Goal: Task Accomplishment & Management: Complete application form

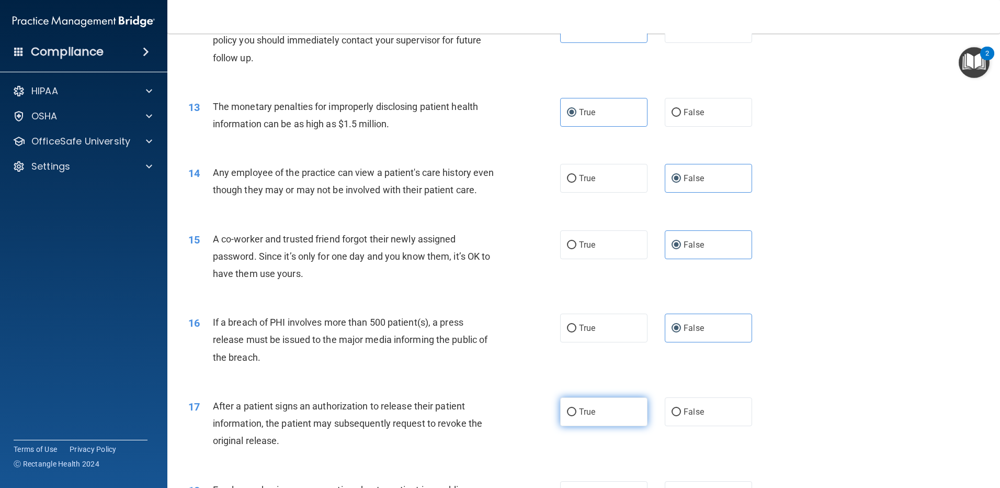
scroll to position [942, 0]
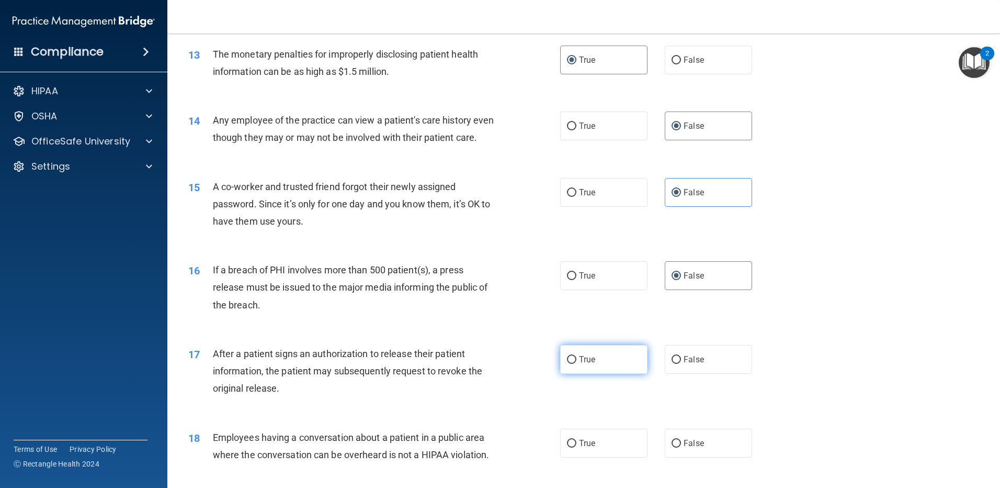
click at [584, 364] on span "True" at bounding box center [587, 359] width 16 height 10
click at [577, 364] on input "True" at bounding box center [571, 360] width 9 height 8
radio input "true"
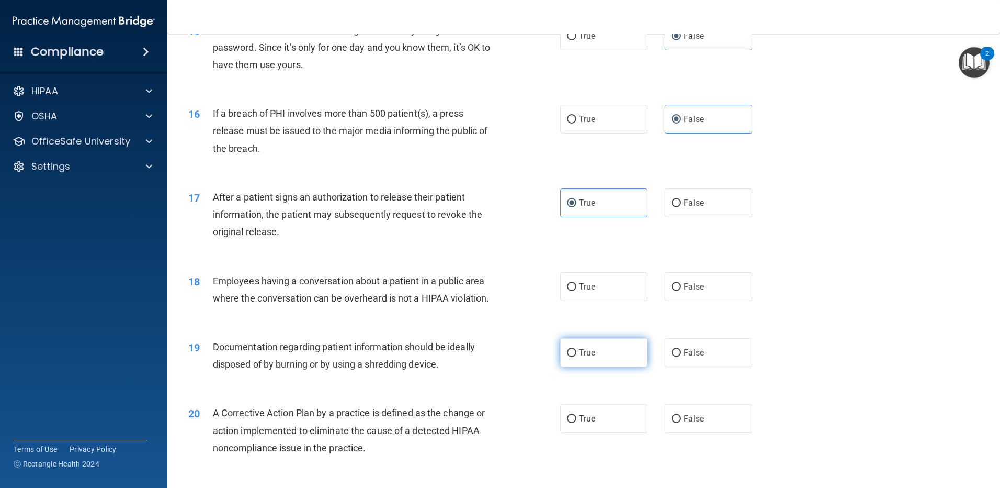
scroll to position [1099, 0]
click at [672, 290] on input "False" at bounding box center [676, 287] width 9 height 8
radio input "true"
click at [614, 366] on label "True" at bounding box center [603, 351] width 87 height 29
click at [577, 356] on input "True" at bounding box center [571, 352] width 9 height 8
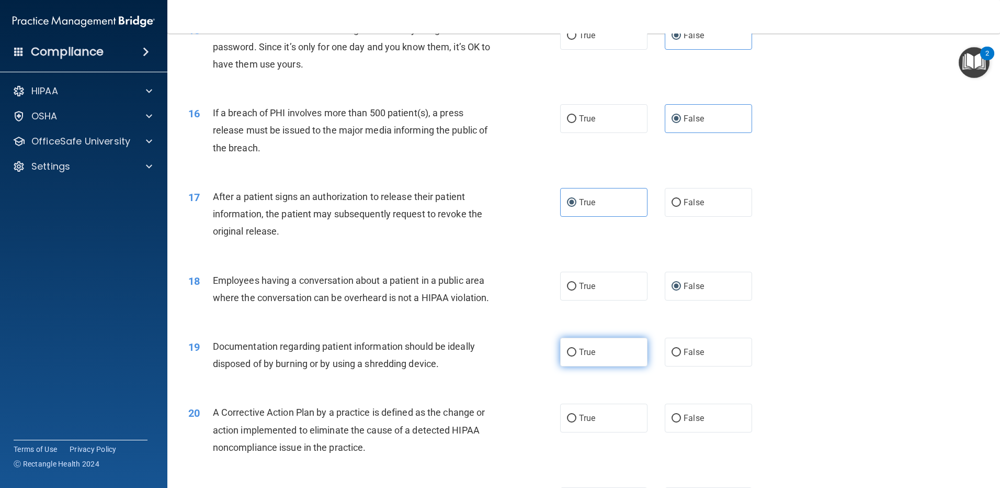
radio input "true"
click at [601, 432] on label "True" at bounding box center [603, 417] width 87 height 29
click at [577, 422] on input "True" at bounding box center [571, 418] width 9 height 8
radio input "true"
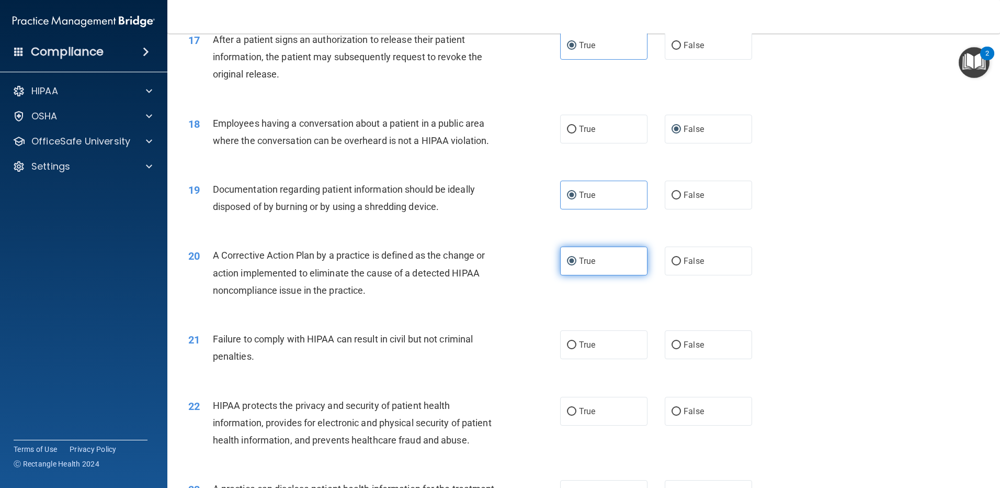
scroll to position [1308, 0]
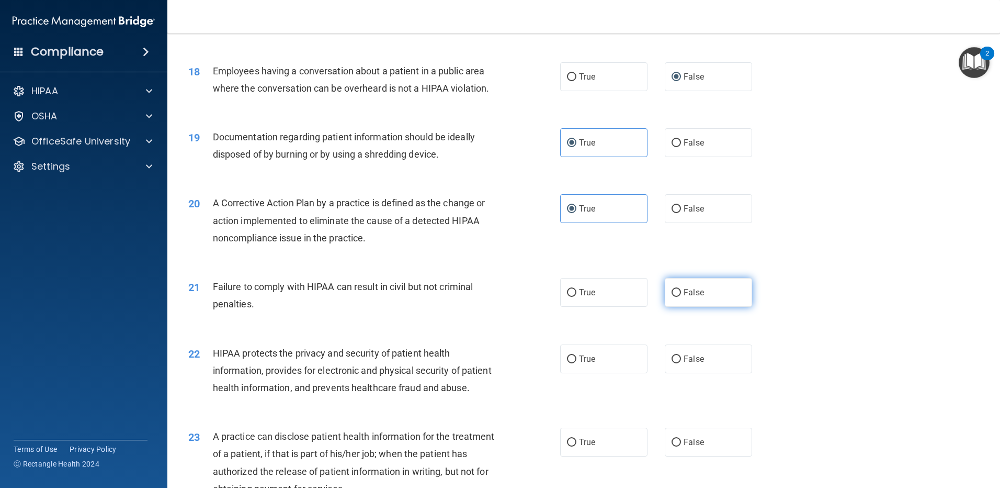
click at [677, 307] on label "False" at bounding box center [708, 292] width 87 height 29
click at [677, 297] on input "False" at bounding box center [676, 293] width 9 height 8
radio input "true"
click at [600, 373] on label "True" at bounding box center [603, 358] width 87 height 29
click at [577, 363] on input "True" at bounding box center [571, 359] width 9 height 8
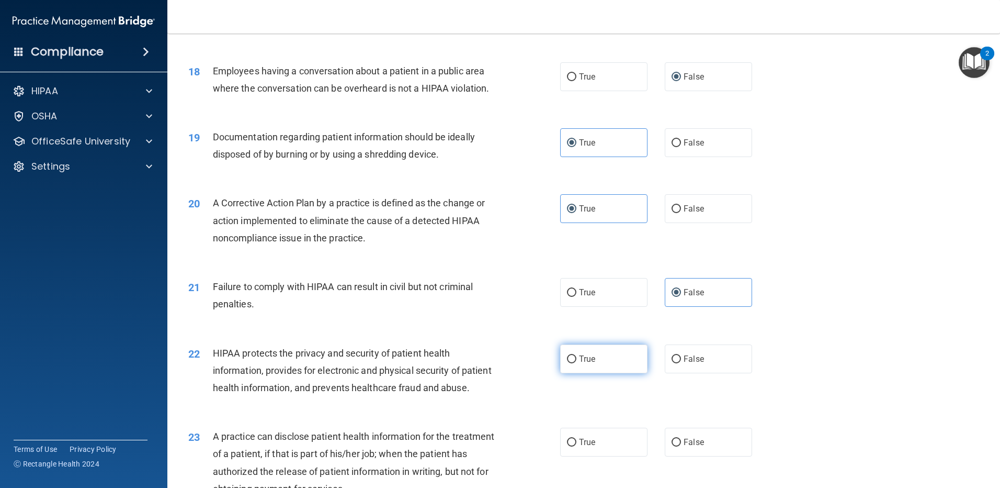
radio input "true"
click at [687, 447] on span "False" at bounding box center [694, 442] width 20 height 10
click at [681, 446] on input "False" at bounding box center [676, 442] width 9 height 8
radio input "true"
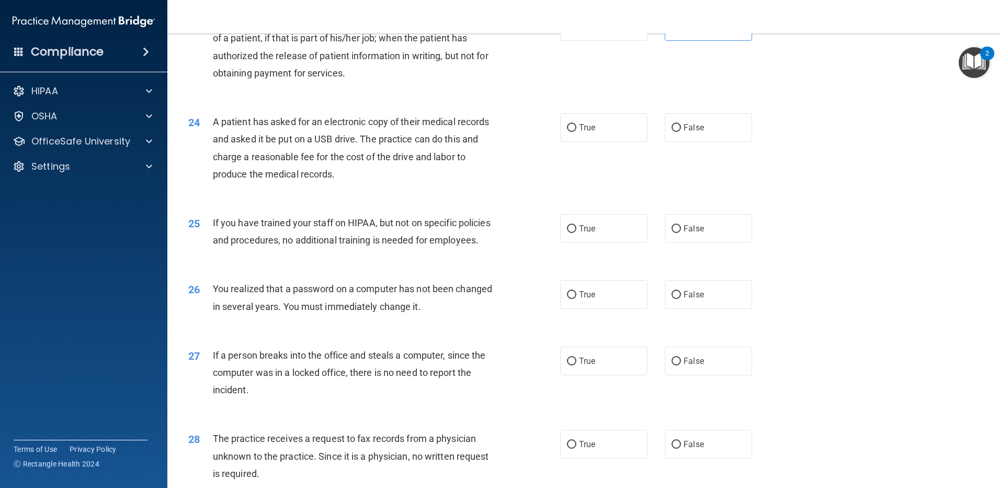
scroll to position [1779, 0]
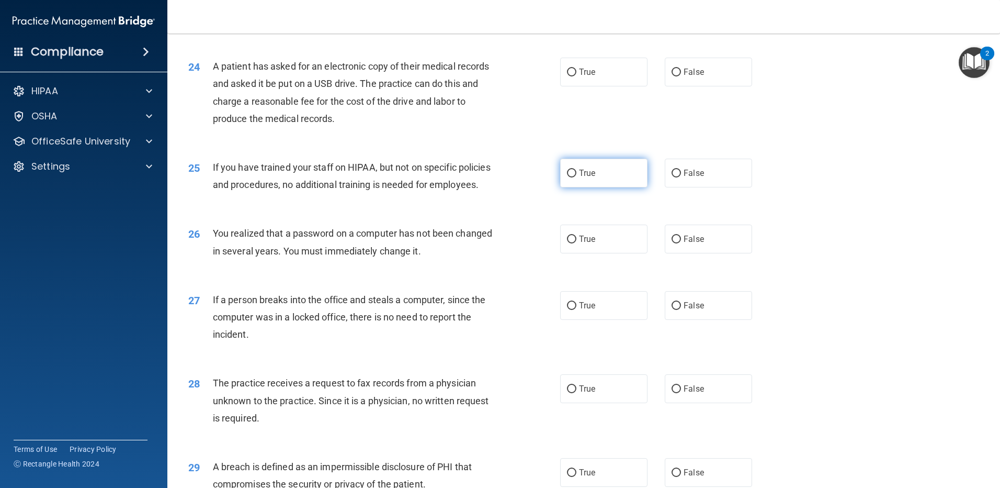
click at [579, 178] on span "True" at bounding box center [587, 173] width 16 height 10
click at [577, 177] on input "True" at bounding box center [571, 174] width 9 height 8
radio input "true"
click at [695, 244] on span "False" at bounding box center [694, 239] width 20 height 10
click at [681, 243] on input "False" at bounding box center [676, 239] width 9 height 8
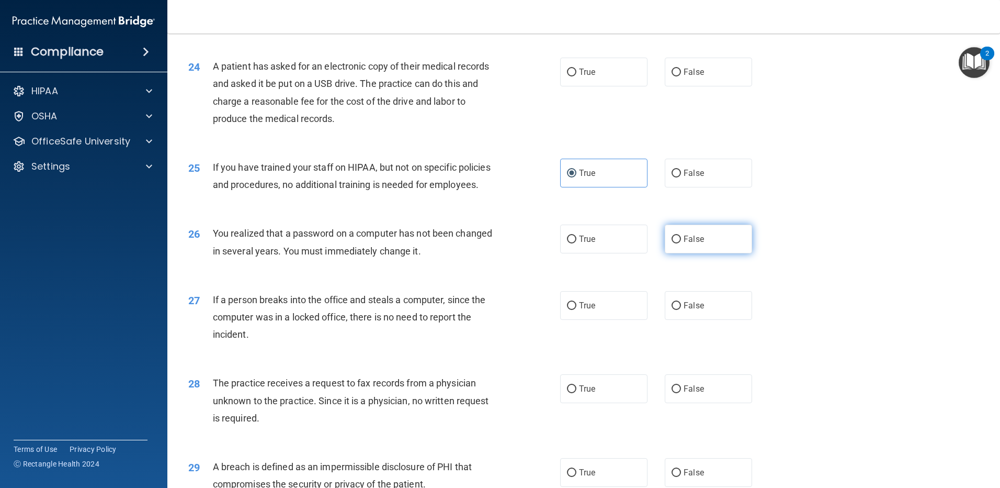
radio input "true"
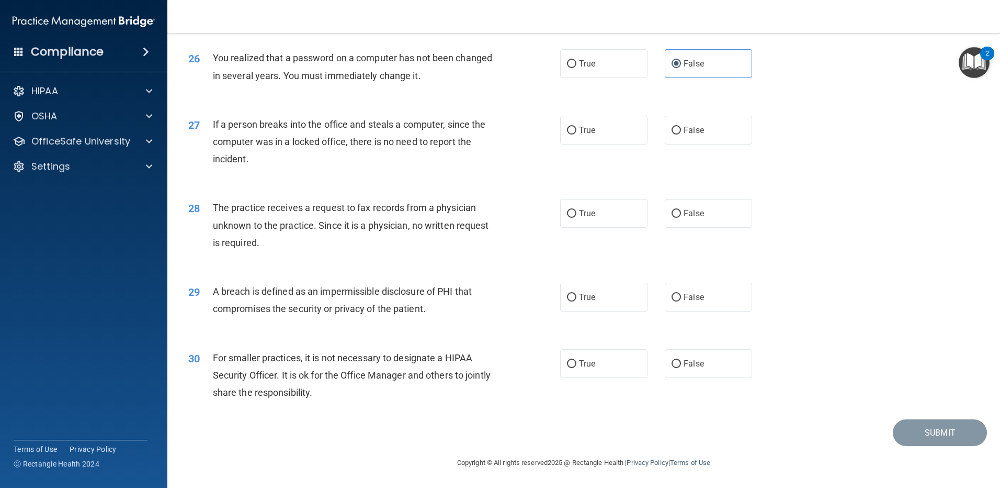
scroll to position [1988, 0]
click at [684, 135] on span "False" at bounding box center [694, 130] width 20 height 10
click at [681, 134] on input "False" at bounding box center [676, 131] width 9 height 8
radio input "true"
click at [672, 218] on input "False" at bounding box center [676, 214] width 9 height 8
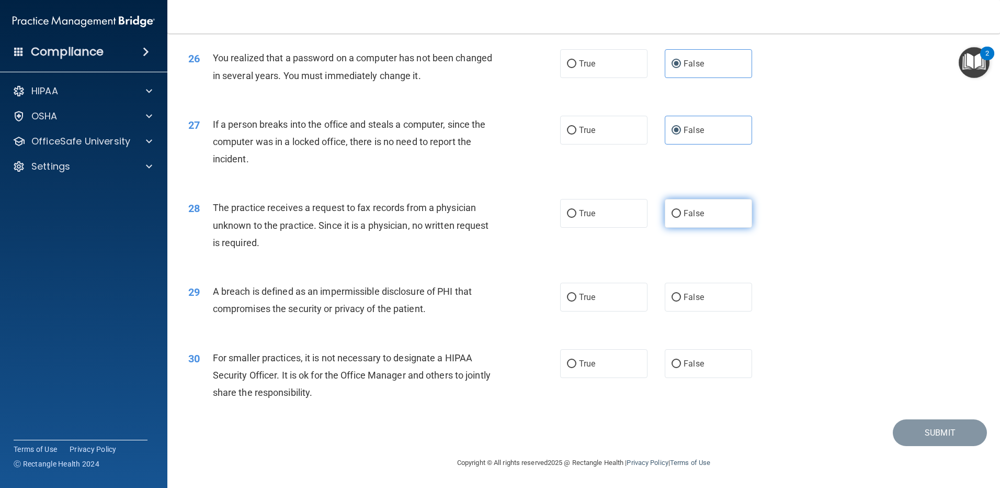
radio input "true"
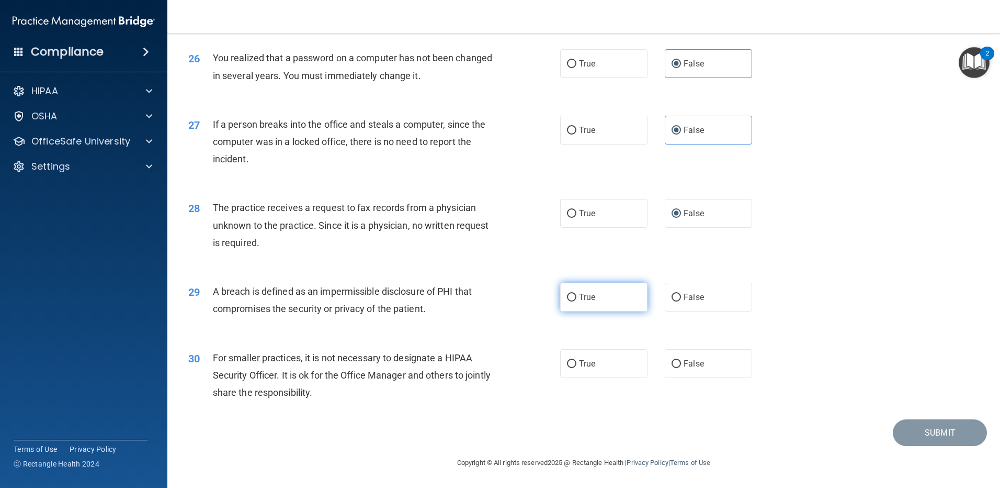
click at [588, 302] on span "True" at bounding box center [587, 297] width 16 height 10
click at [577, 301] on input "True" at bounding box center [571, 298] width 9 height 8
radio input "true"
click at [684, 368] on span "False" at bounding box center [694, 363] width 20 height 10
click at [681, 368] on input "False" at bounding box center [676, 364] width 9 height 8
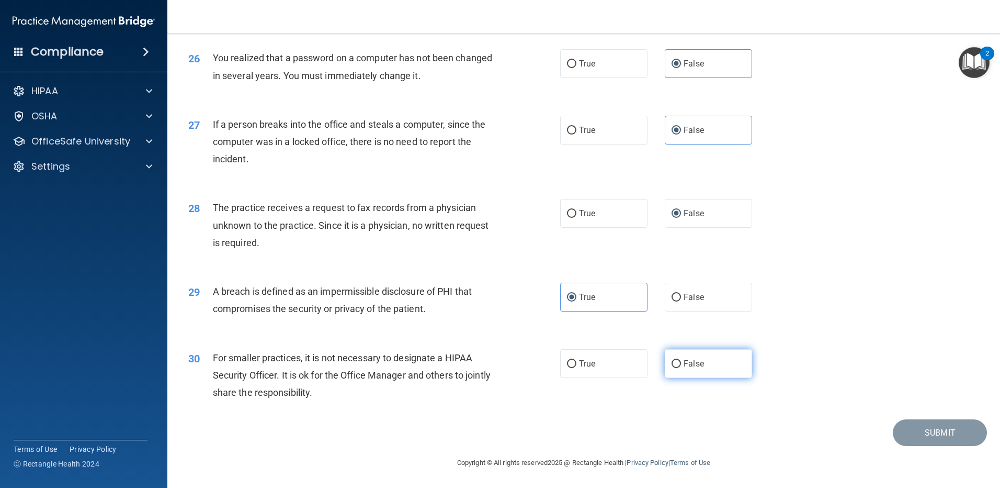
radio input "true"
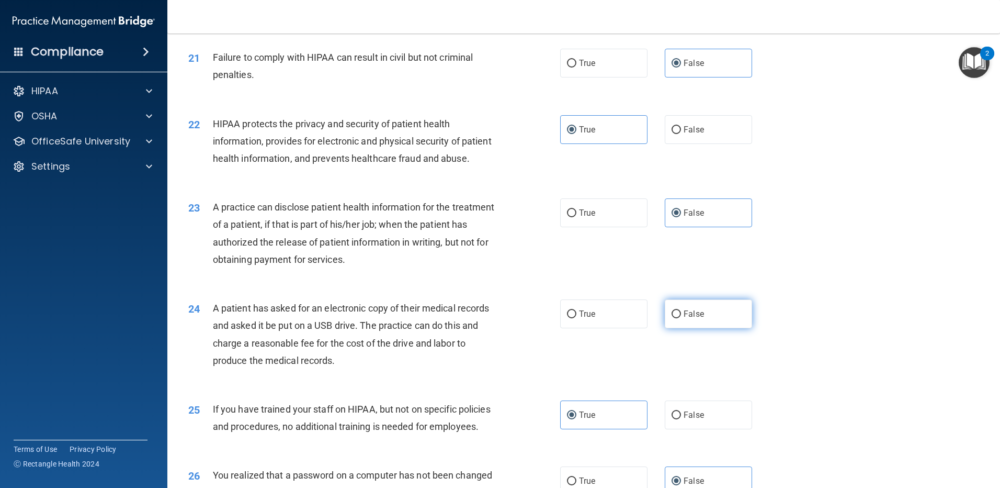
scroll to position [1535, 0]
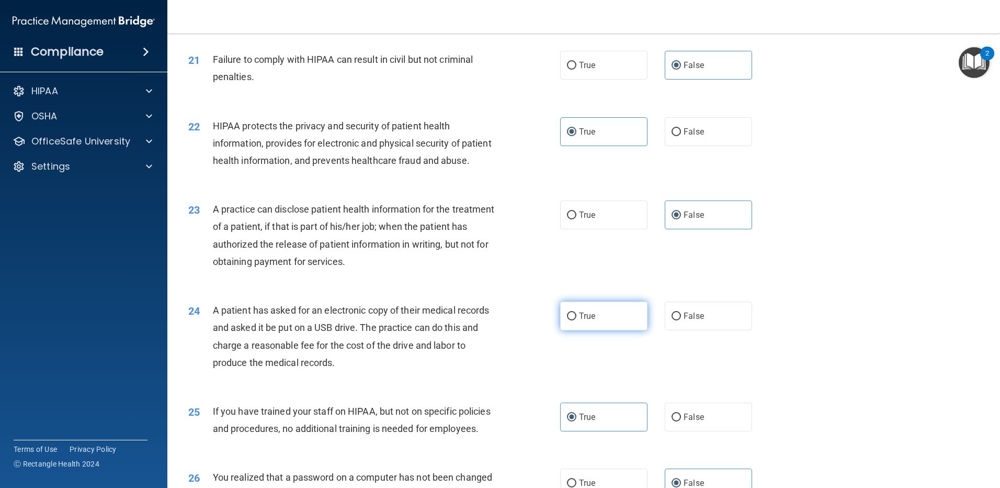
click at [587, 321] on span "True" at bounding box center [587, 316] width 16 height 10
click at [577, 320] on input "True" at bounding box center [571, 316] width 9 height 8
radio input "true"
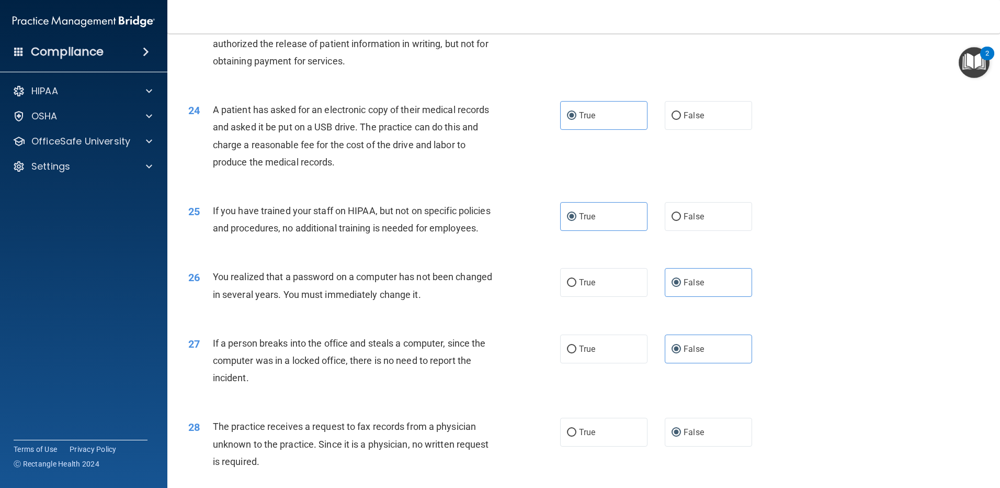
scroll to position [2006, 0]
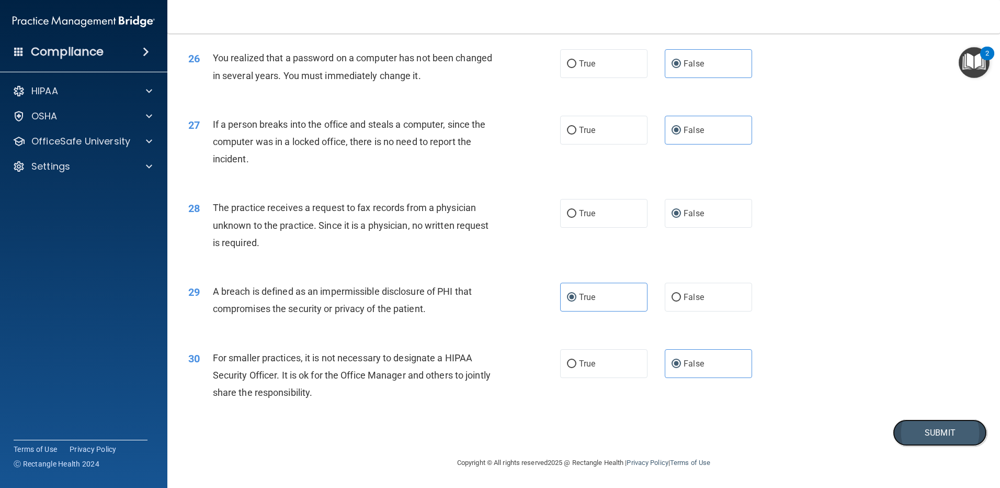
click at [920, 429] on button "Submit" at bounding box center [940, 432] width 94 height 27
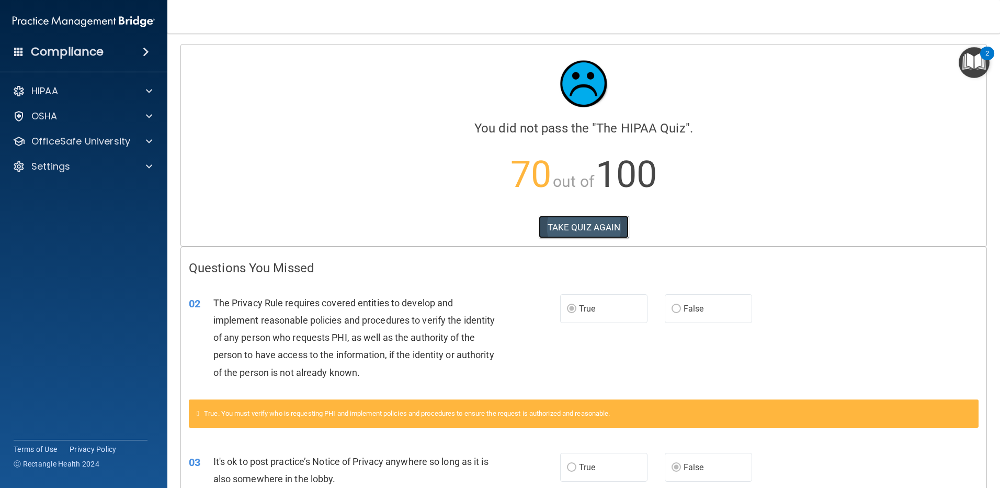
click at [572, 229] on button "TAKE QUIZ AGAIN" at bounding box center [584, 227] width 91 height 23
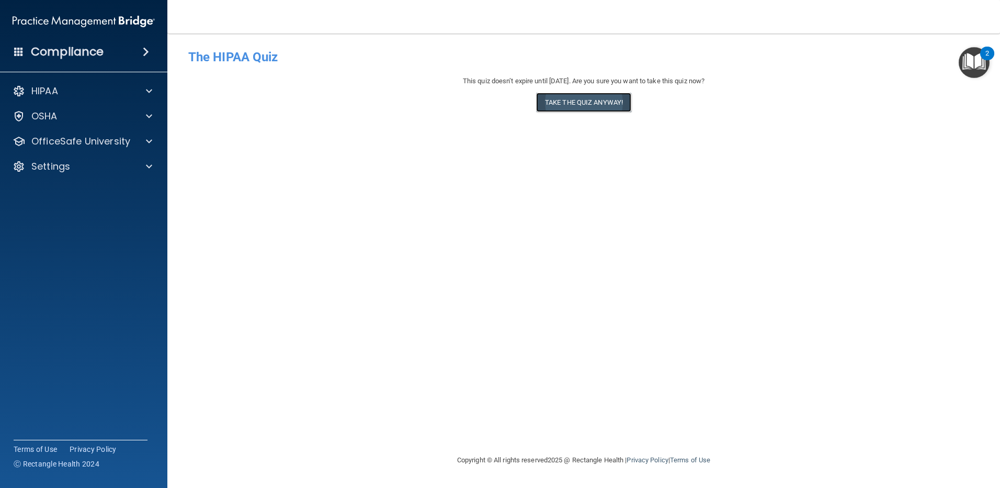
click at [593, 96] on button "Take the quiz anyway!" at bounding box center [583, 102] width 95 height 19
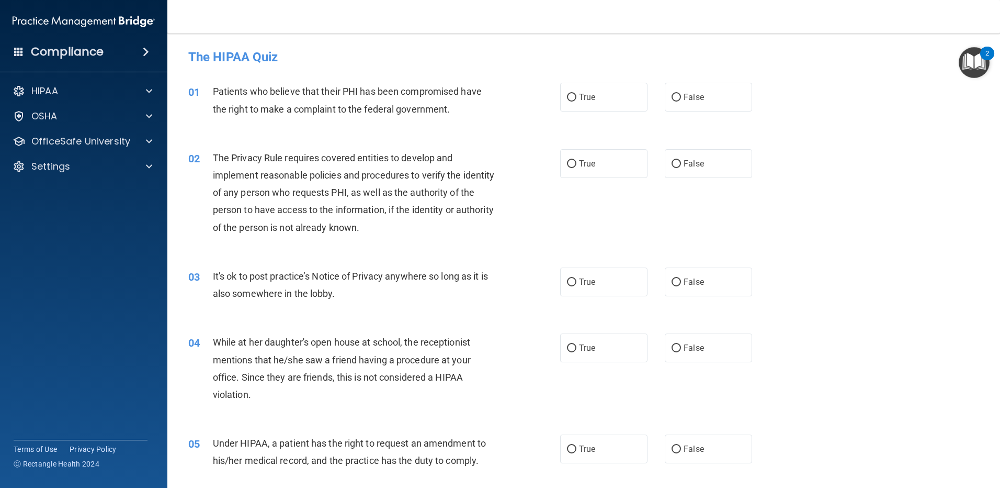
click at [593, 96] on label "True" at bounding box center [603, 97] width 87 height 29
click at [577, 96] on input "True" at bounding box center [571, 98] width 9 height 8
radio input "true"
click at [586, 167] on span "True" at bounding box center [587, 164] width 16 height 10
click at [577, 167] on input "True" at bounding box center [571, 164] width 9 height 8
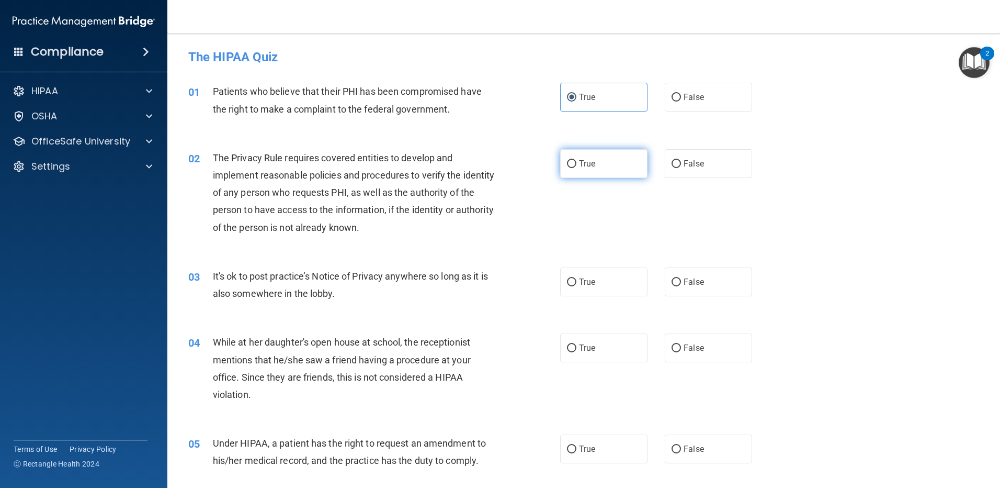
radio input "true"
click at [675, 284] on input "False" at bounding box center [676, 282] width 9 height 8
radio input "true"
click at [678, 345] on label "False" at bounding box center [708, 347] width 87 height 29
click at [678, 345] on input "False" at bounding box center [676, 348] width 9 height 8
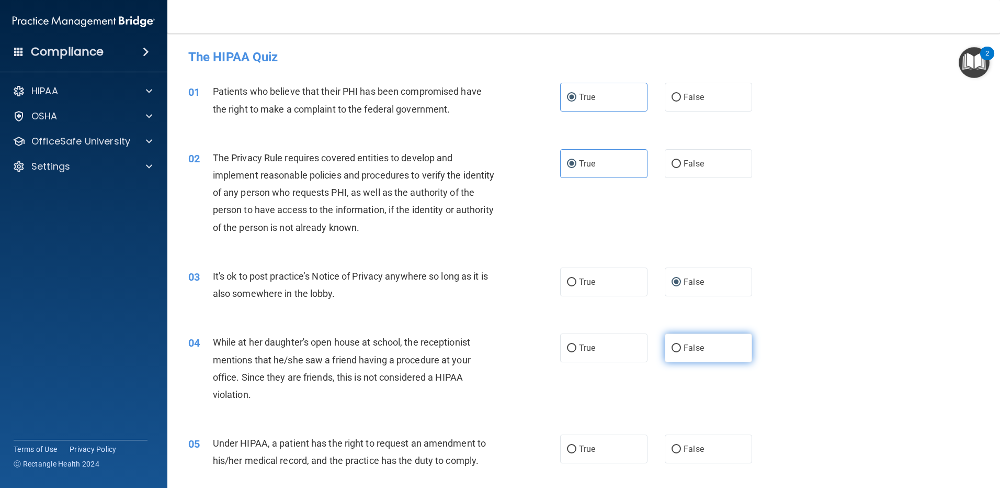
radio input "true"
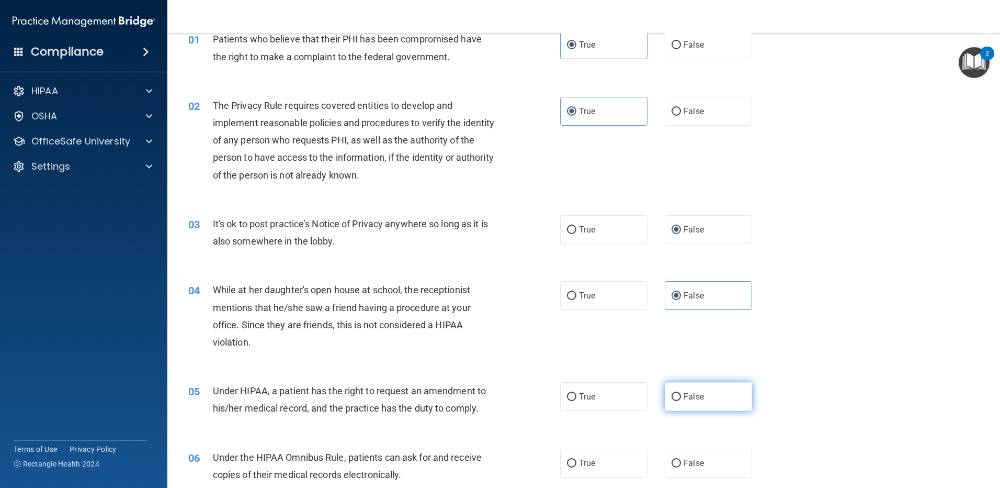
click at [684, 405] on label "False" at bounding box center [708, 396] width 87 height 29
click at [681, 401] on input "False" at bounding box center [676, 397] width 9 height 8
radio input "true"
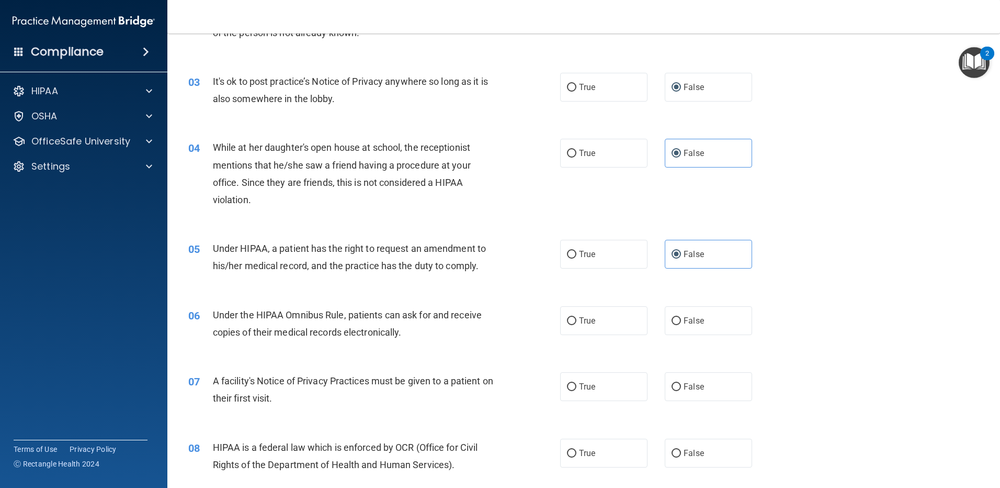
scroll to position [209, 0]
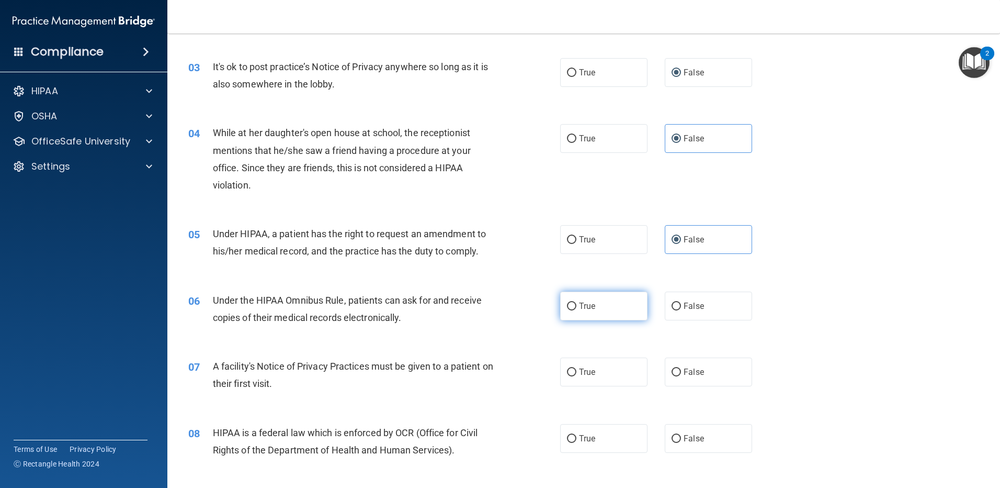
click at [595, 308] on label "True" at bounding box center [603, 305] width 87 height 29
click at [577, 308] on input "True" at bounding box center [571, 306] width 9 height 8
radio input "true"
click at [598, 373] on label "True" at bounding box center [603, 371] width 87 height 29
click at [577, 373] on input "True" at bounding box center [571, 372] width 9 height 8
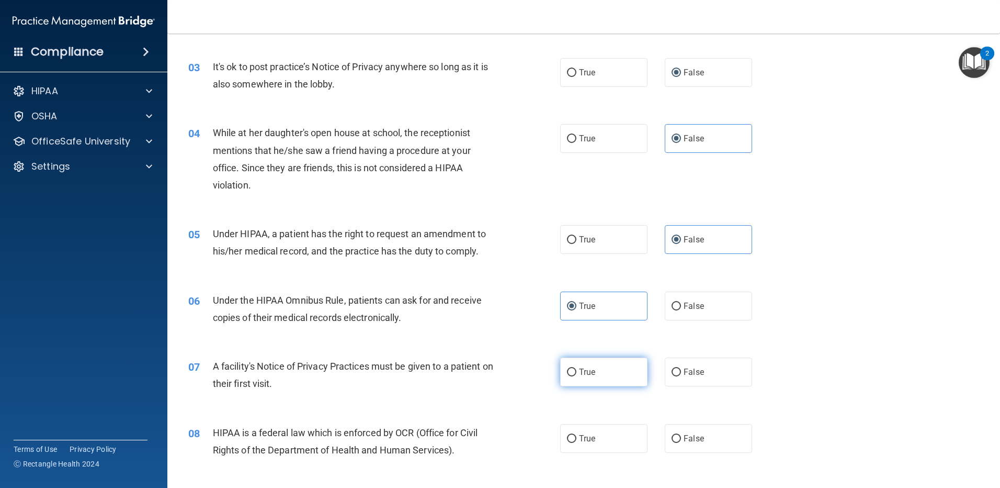
radio input "true"
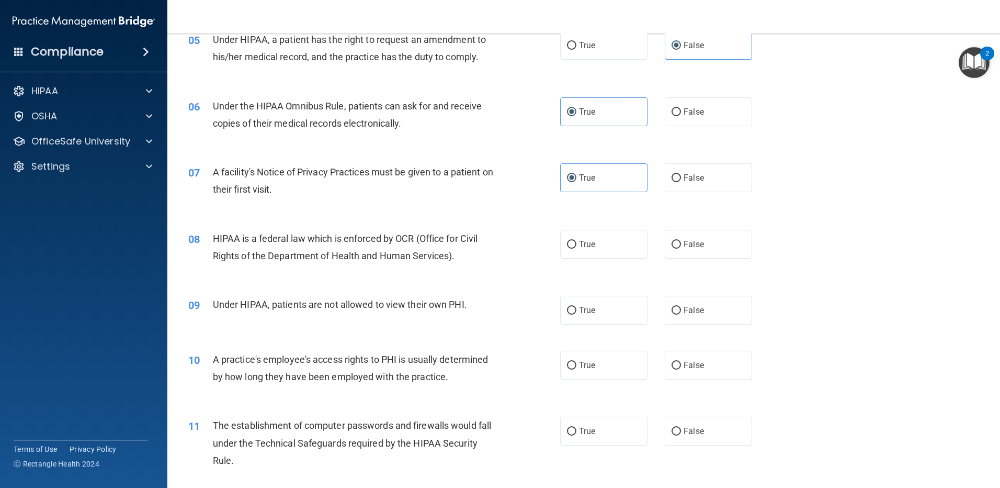
scroll to position [419, 0]
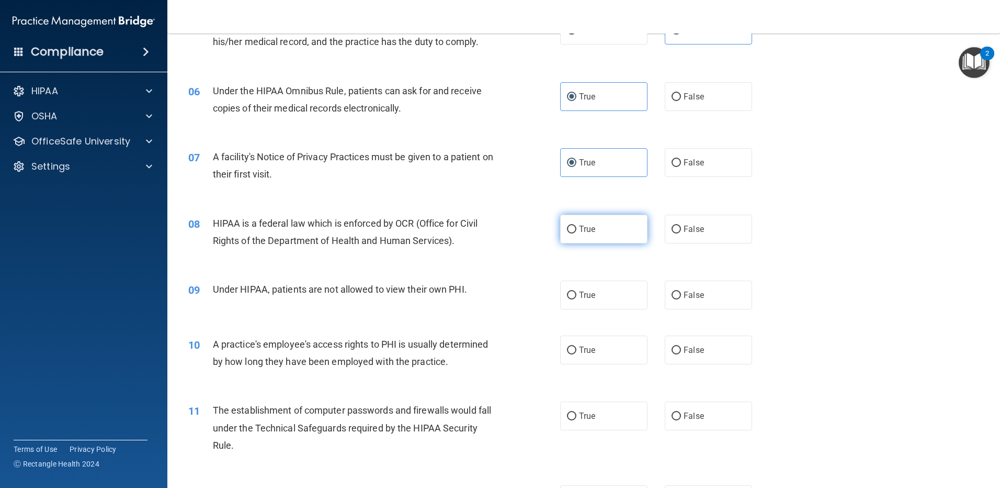
click at [576, 236] on label "True" at bounding box center [603, 229] width 87 height 29
click at [576, 233] on input "True" at bounding box center [571, 230] width 9 height 8
radio input "true"
click at [686, 289] on label "False" at bounding box center [708, 294] width 87 height 29
click at [681, 291] on input "False" at bounding box center [676, 295] width 9 height 8
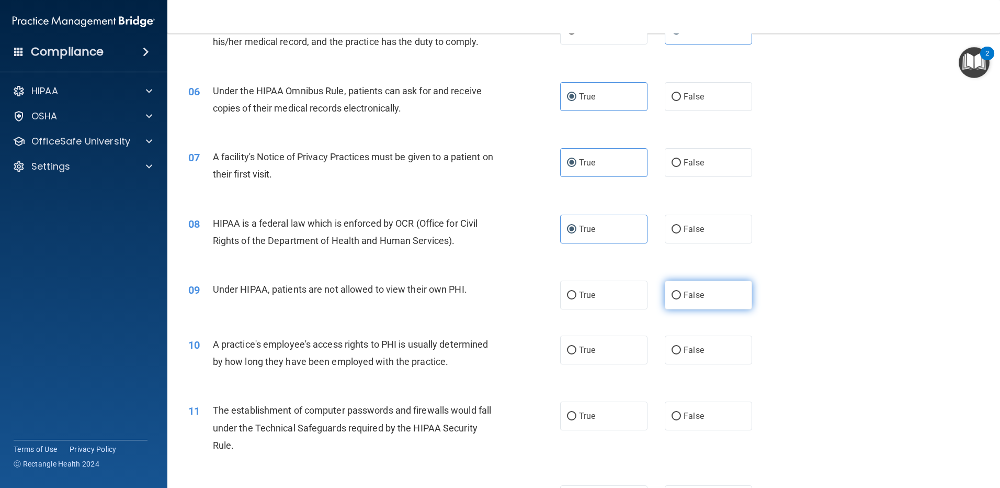
radio input "true"
click at [670, 344] on label "False" at bounding box center [708, 349] width 87 height 29
click at [672, 346] on input "False" at bounding box center [676, 350] width 9 height 8
radio input "true"
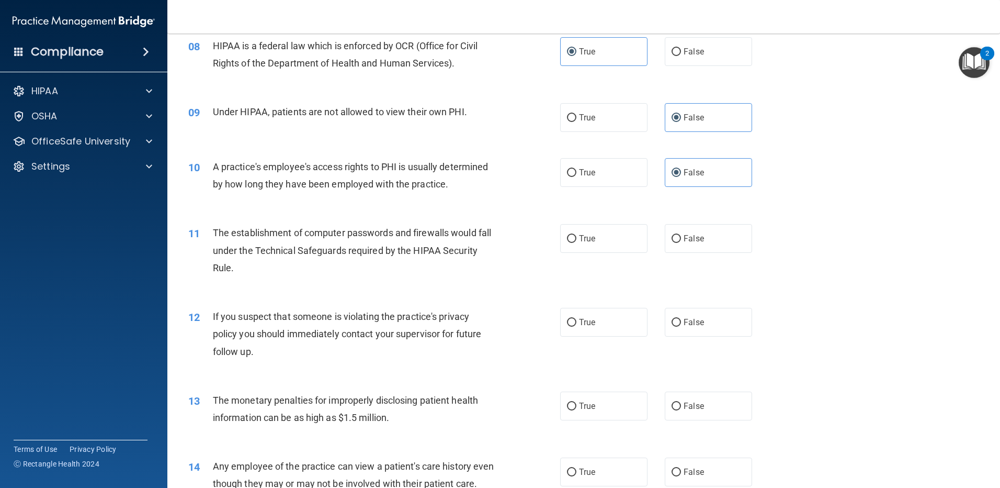
scroll to position [628, 0]
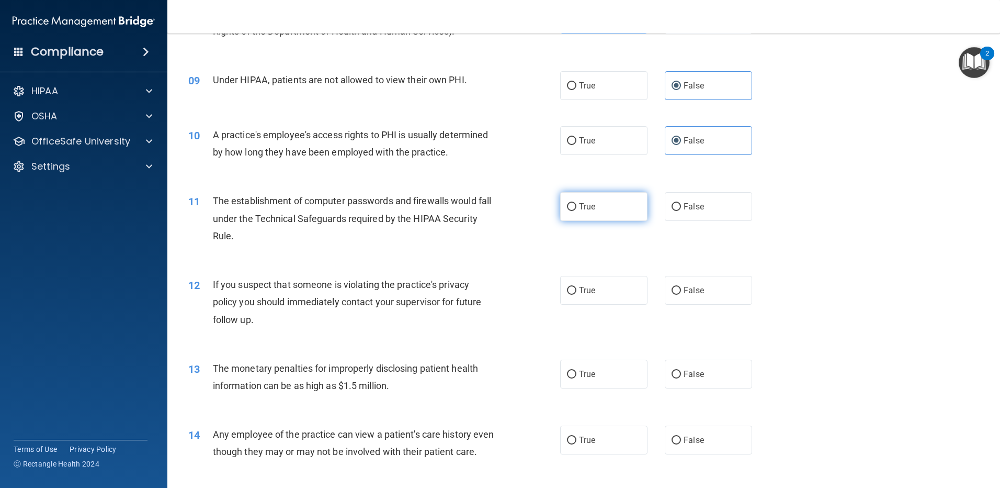
click at [567, 204] on input "True" at bounding box center [571, 207] width 9 height 8
radio input "true"
click at [581, 298] on label "True" at bounding box center [603, 290] width 87 height 29
click at [577, 295] on input "True" at bounding box center [571, 291] width 9 height 8
radio input "true"
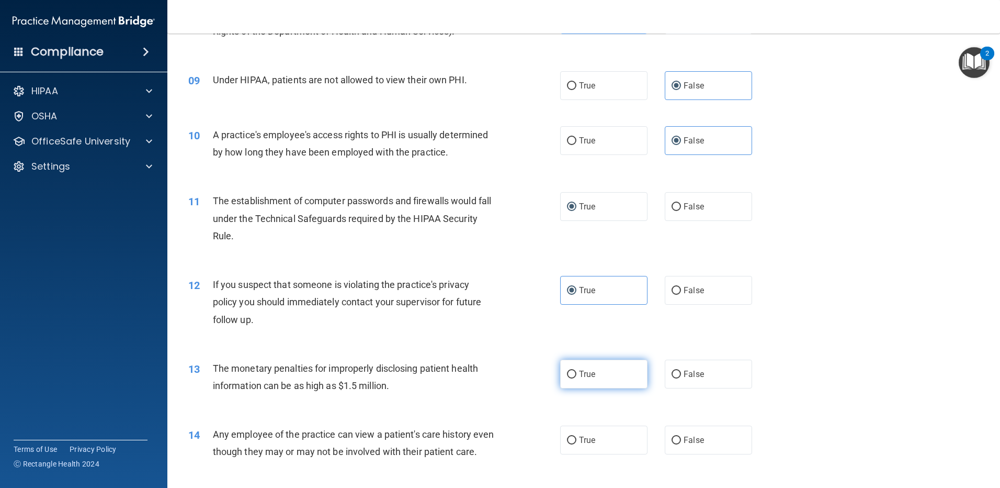
click at [595, 377] on label "True" at bounding box center [603, 373] width 87 height 29
click at [577, 377] on input "True" at bounding box center [571, 374] width 9 height 8
radio input "true"
click at [684, 437] on span "False" at bounding box center [694, 440] width 20 height 10
click at [681, 437] on input "False" at bounding box center [676, 440] width 9 height 8
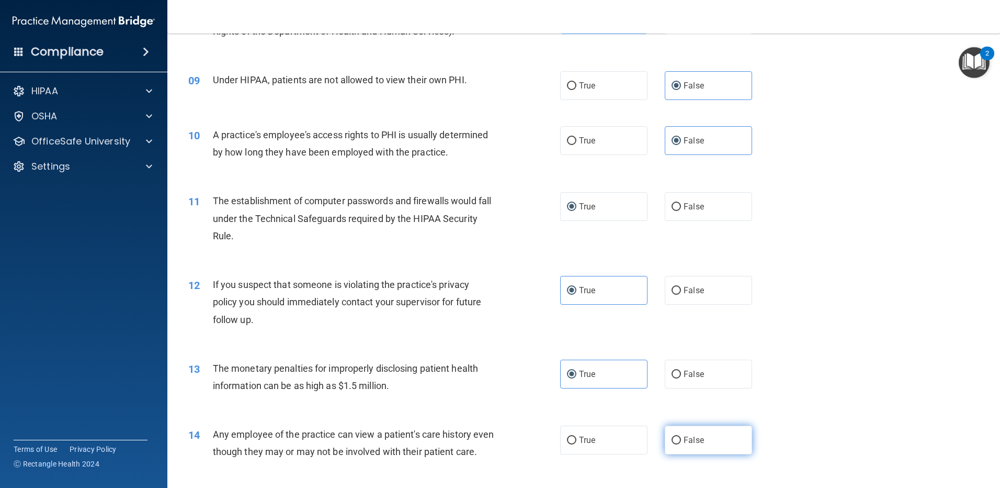
radio input "true"
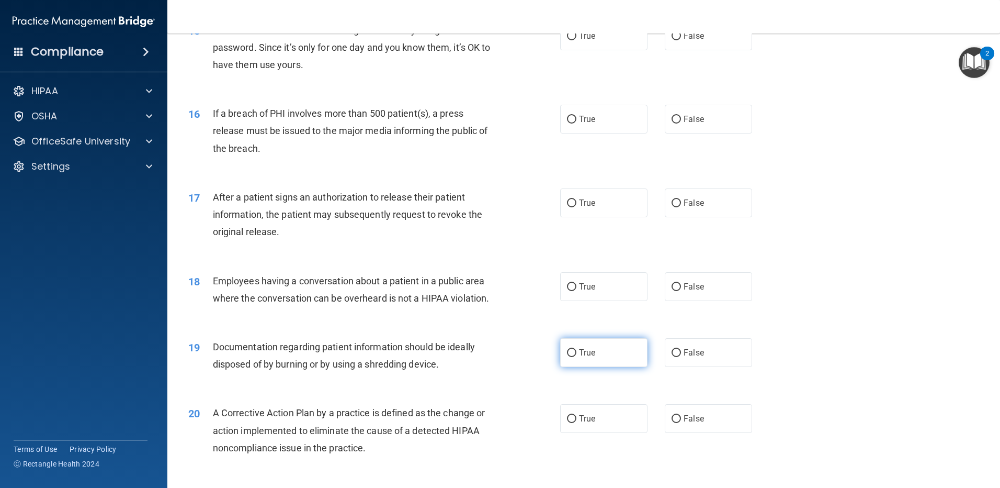
scroll to position [1099, 0]
click at [679, 50] on label "False" at bounding box center [708, 35] width 87 height 29
click at [679, 40] on input "False" at bounding box center [676, 36] width 9 height 8
radio input "true"
click at [684, 123] on span "False" at bounding box center [694, 119] width 20 height 10
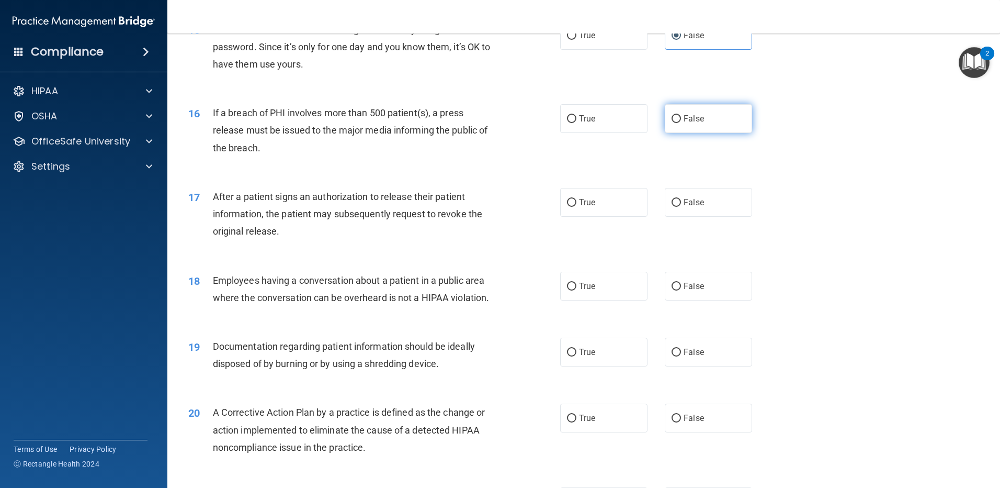
click at [680, 123] on input "False" at bounding box center [676, 119] width 9 height 8
radio input "true"
click at [585, 207] on span "True" at bounding box center [587, 202] width 16 height 10
click at [577, 207] on input "True" at bounding box center [571, 203] width 9 height 8
radio input "true"
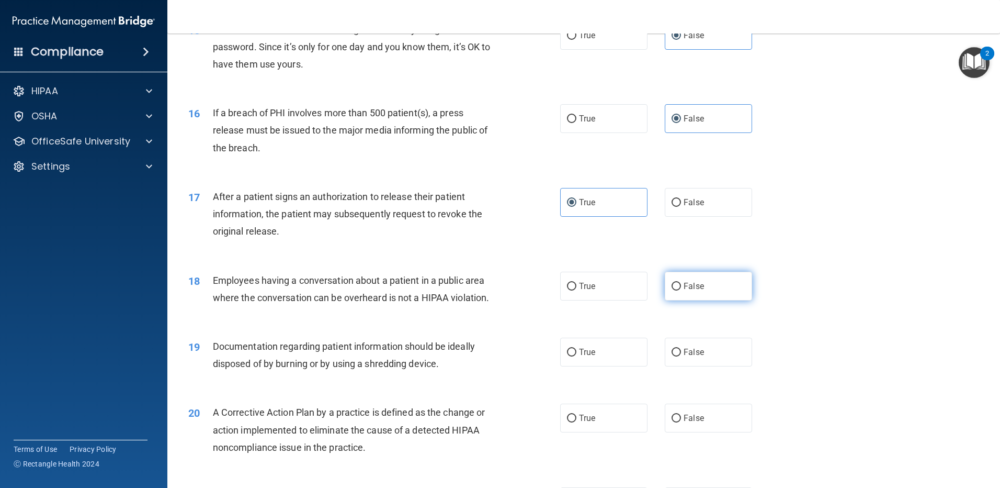
click at [672, 290] on input "False" at bounding box center [676, 287] width 9 height 8
radio input "true"
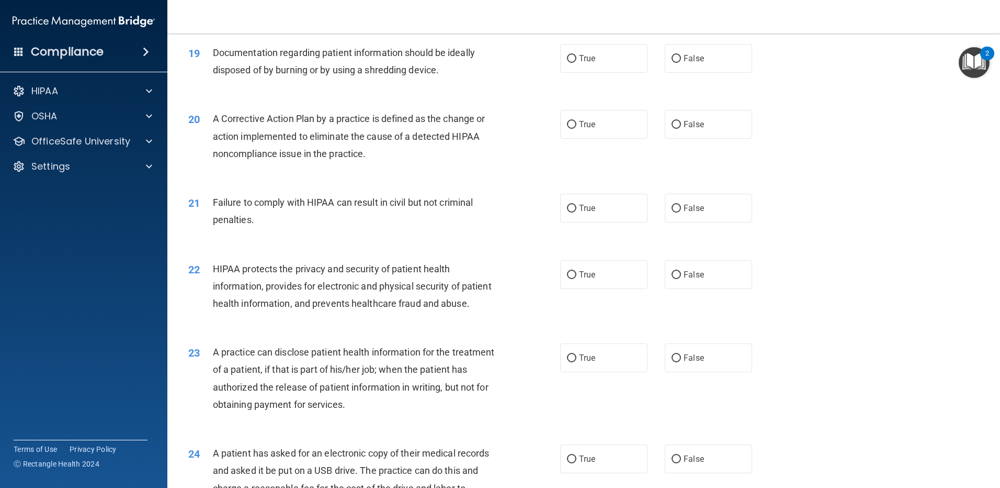
scroll to position [1413, 0]
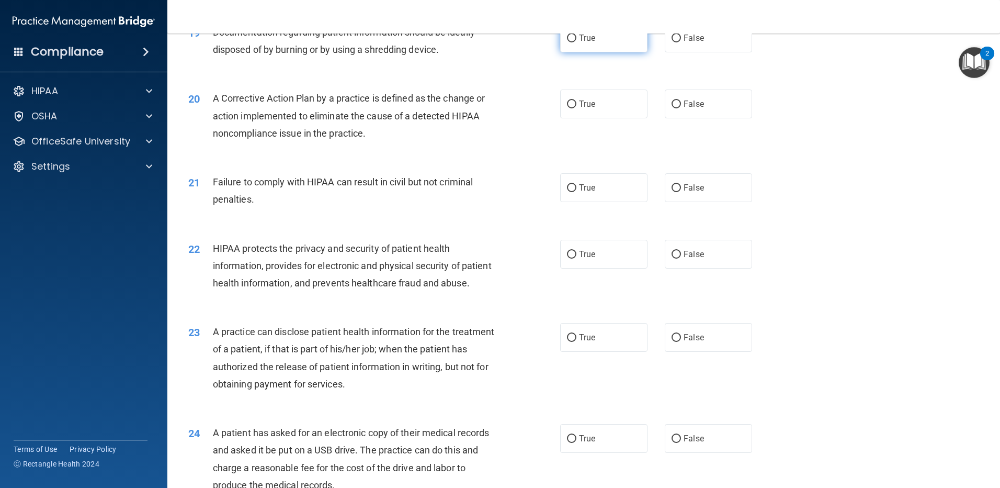
click at [583, 43] on span "True" at bounding box center [587, 38] width 16 height 10
click at [577, 42] on input "True" at bounding box center [571, 39] width 9 height 8
radio input "true"
click at [592, 118] on label "True" at bounding box center [603, 103] width 87 height 29
click at [577, 108] on input "True" at bounding box center [571, 104] width 9 height 8
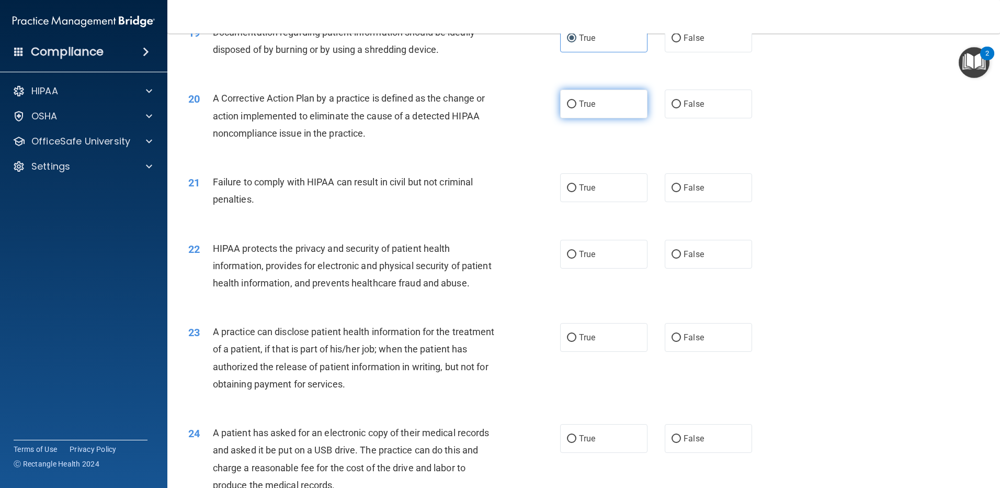
radio input "true"
click at [686, 193] on span "False" at bounding box center [694, 188] width 20 height 10
click at [681, 192] on input "False" at bounding box center [676, 188] width 9 height 8
radio input "true"
click at [601, 268] on label "True" at bounding box center [603, 254] width 87 height 29
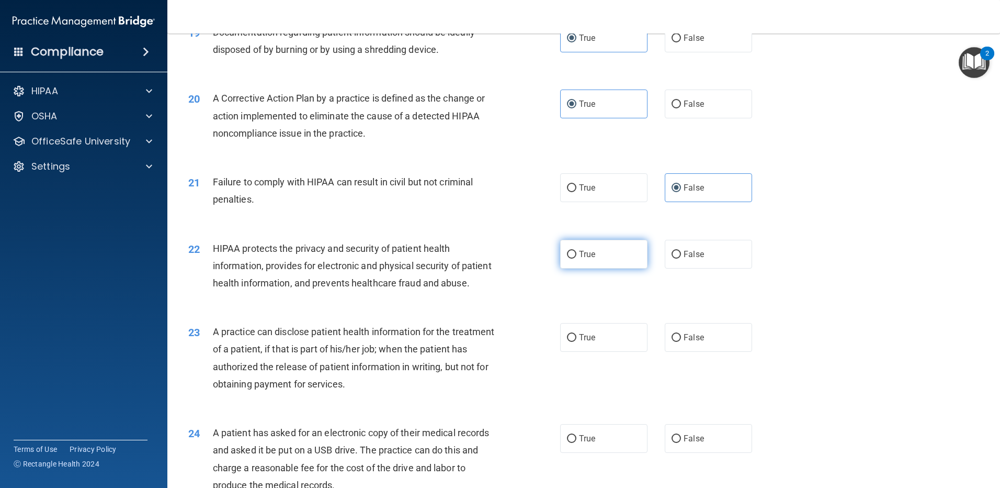
click at [577, 258] on input "True" at bounding box center [571, 255] width 9 height 8
radio input "true"
click at [696, 342] on span "False" at bounding box center [694, 337] width 20 height 10
click at [681, 342] on input "False" at bounding box center [676, 338] width 9 height 8
radio input "true"
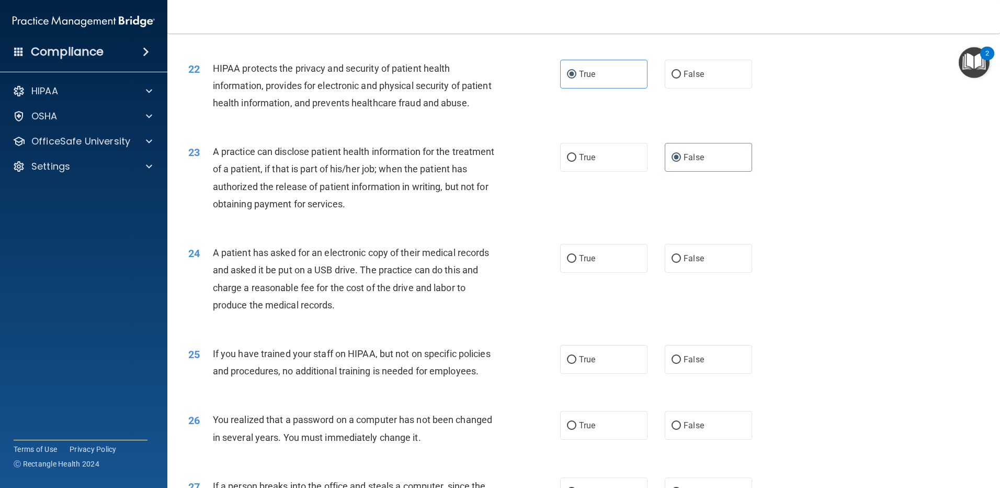
scroll to position [1622, 0]
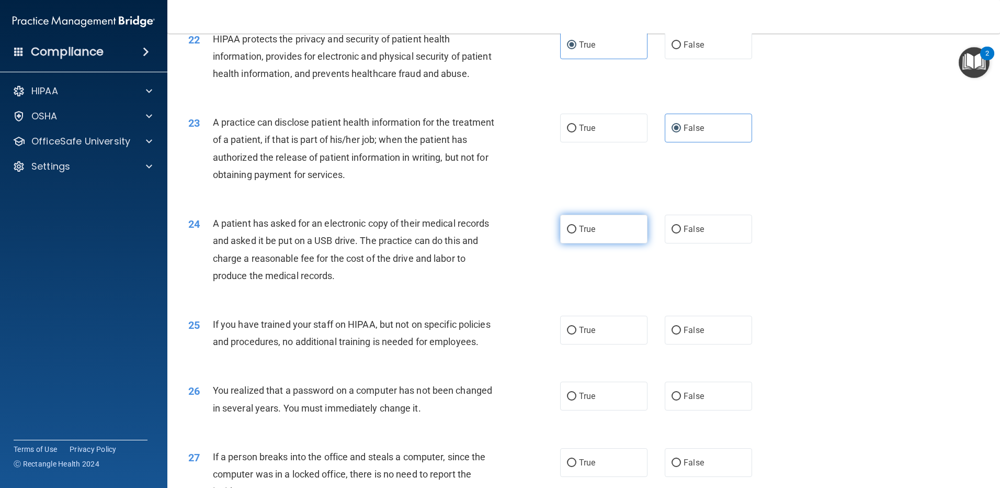
click at [595, 243] on label "True" at bounding box center [603, 229] width 87 height 29
click at [577, 233] on input "True" at bounding box center [571, 230] width 9 height 8
radio input "true"
click at [701, 344] on label "False" at bounding box center [708, 330] width 87 height 29
click at [681, 334] on input "False" at bounding box center [676, 330] width 9 height 8
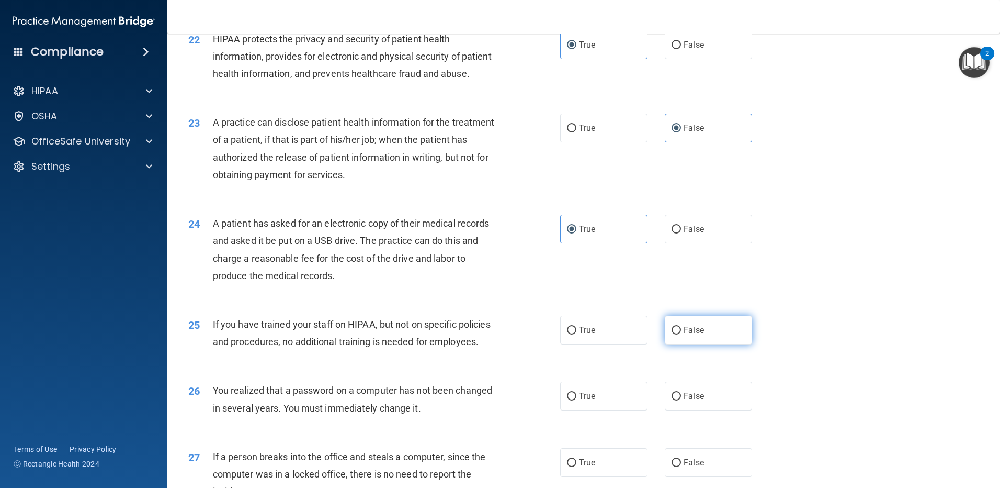
radio input "true"
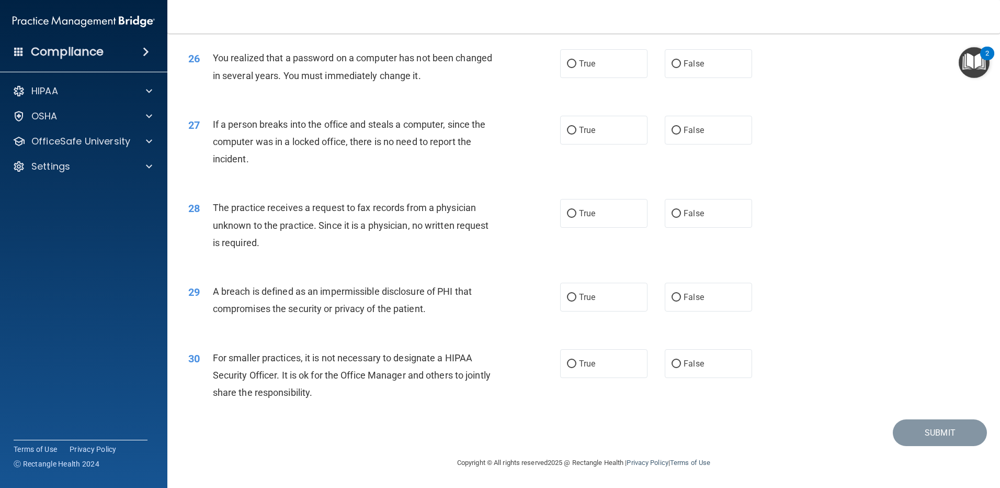
scroll to position [1988, 0]
click at [573, 78] on label "True" at bounding box center [603, 63] width 87 height 29
click at [573, 68] on input "True" at bounding box center [571, 64] width 9 height 8
radio input "true"
click at [681, 144] on label "False" at bounding box center [708, 130] width 87 height 29
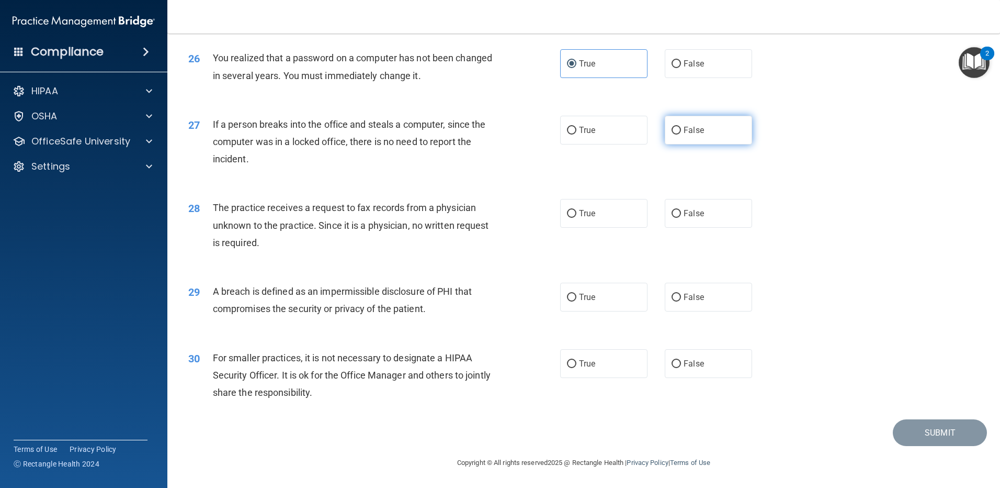
click at [681, 134] on input "False" at bounding box center [676, 131] width 9 height 8
radio input "true"
click at [672, 218] on input "False" at bounding box center [676, 214] width 9 height 8
radio input "true"
click at [607, 311] on label "True" at bounding box center [603, 297] width 87 height 29
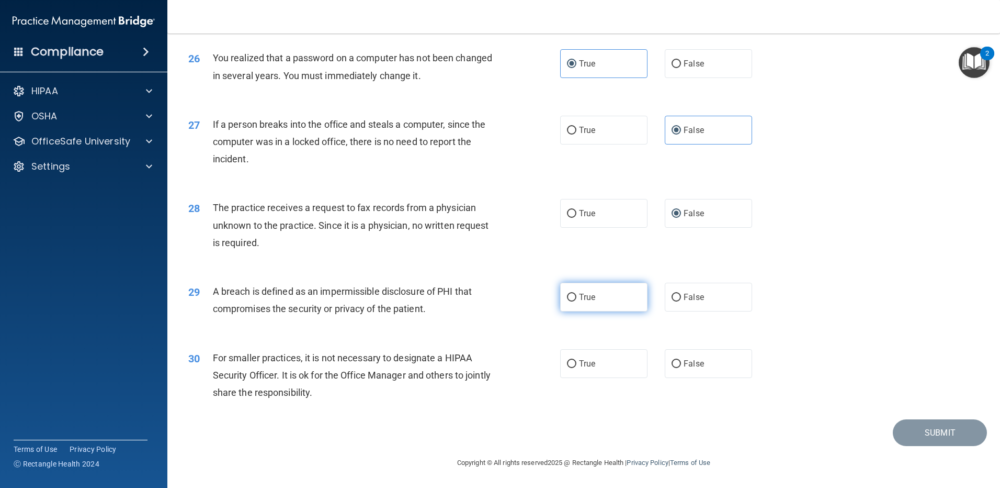
click at [577, 301] on input "True" at bounding box center [571, 298] width 9 height 8
radio input "true"
click at [677, 376] on label "False" at bounding box center [708, 363] width 87 height 29
click at [677, 368] on input "False" at bounding box center [676, 364] width 9 height 8
radio input "true"
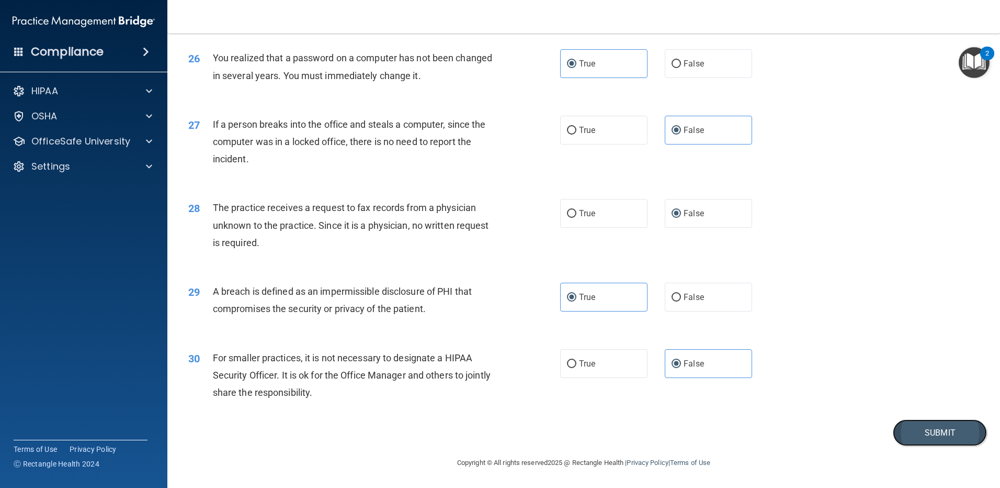
click at [930, 445] on button "Submit" at bounding box center [940, 432] width 94 height 27
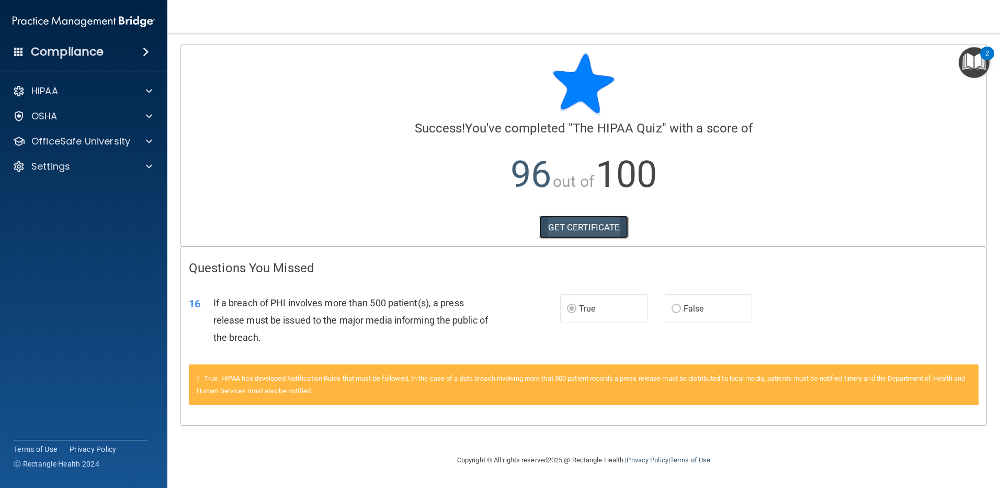
click at [551, 226] on link "GET CERTIFICATE" at bounding box center [583, 227] width 89 height 23
click at [148, 139] on span at bounding box center [149, 141] width 6 height 13
click at [74, 219] on p "Continuing Education" at bounding box center [78, 216] width 143 height 10
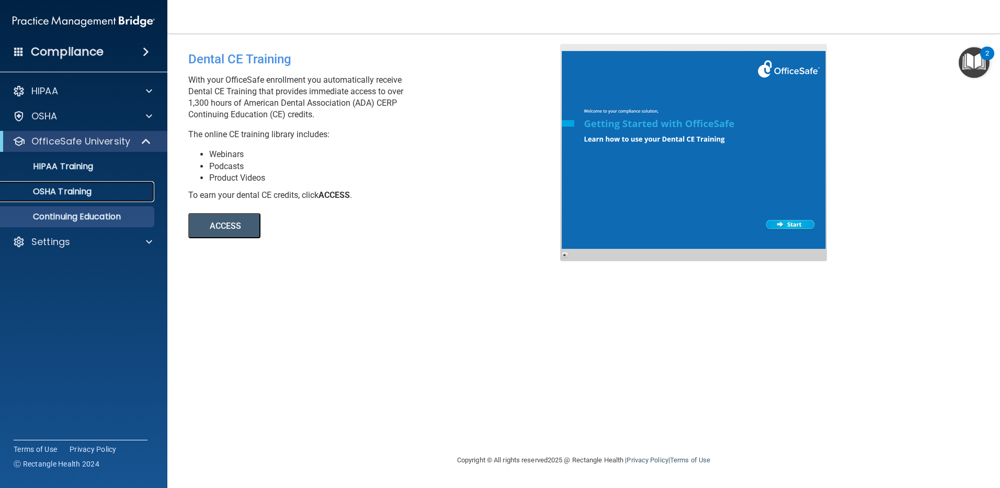
click at [71, 191] on p "OSHA Training" at bounding box center [49, 191] width 85 height 10
